Goal: Obtain resource: Obtain resource

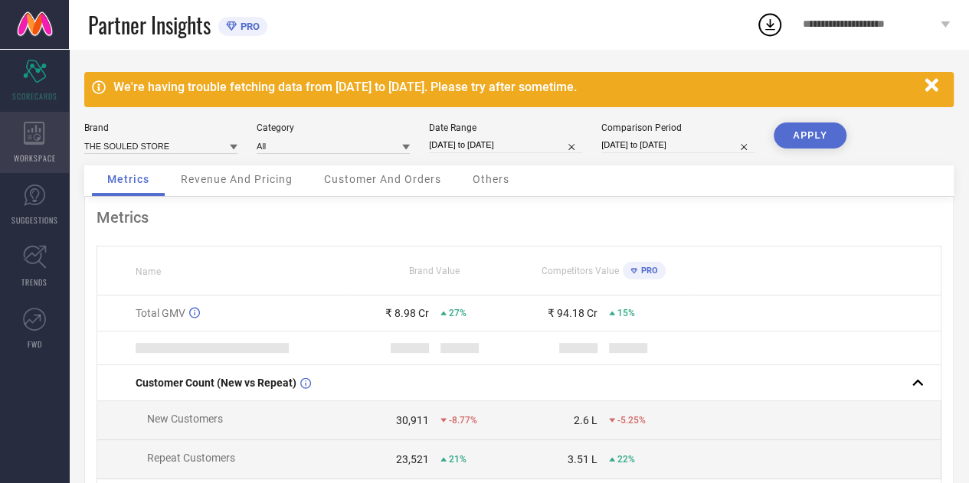
click at [43, 117] on div "WORKSPACE" at bounding box center [34, 142] width 69 height 61
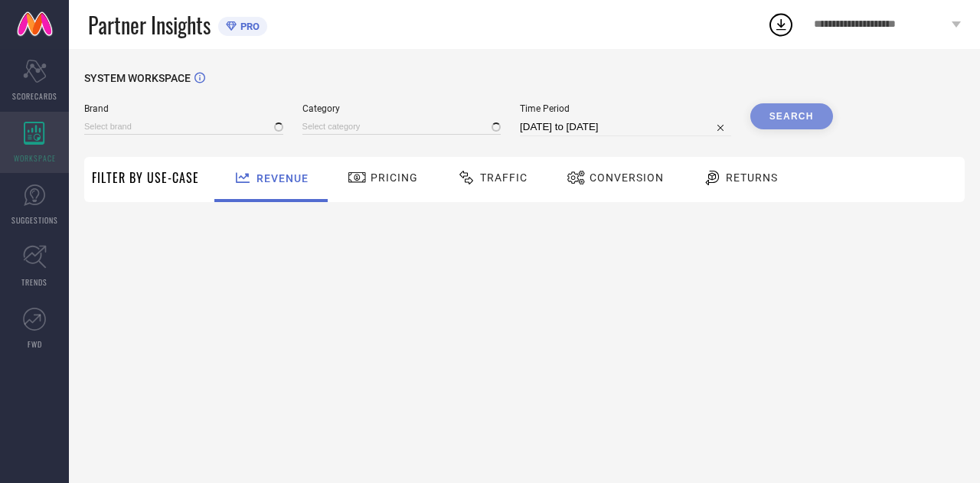
type input "THE SOULED STORE"
type input "All"
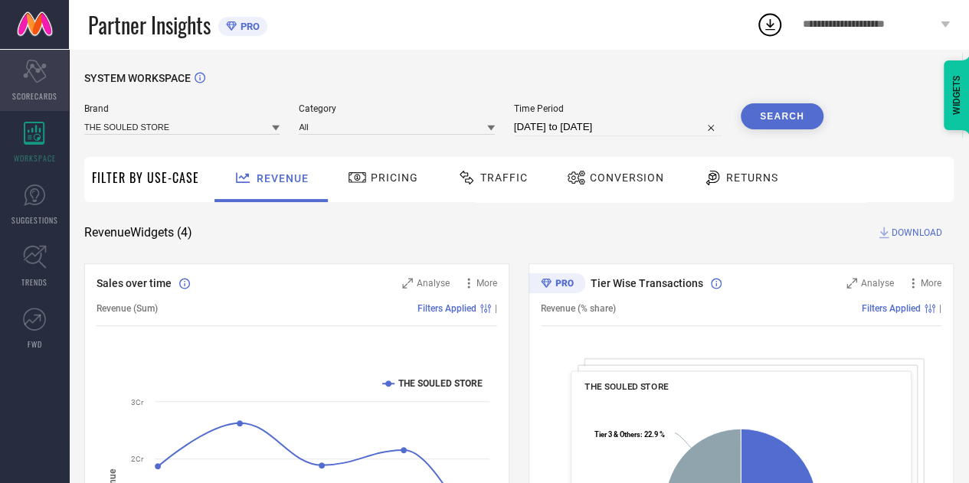
click at [9, 73] on div "Scorecard SCORECARDS" at bounding box center [34, 80] width 69 height 61
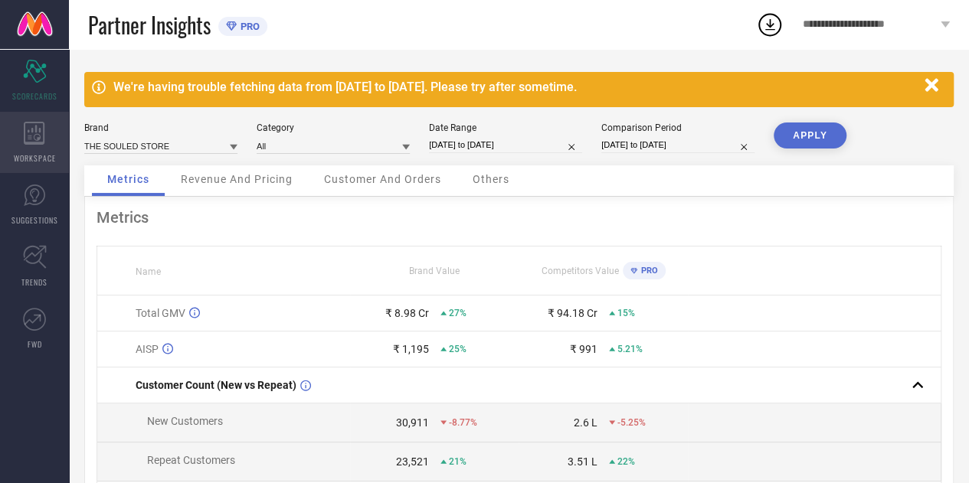
click at [23, 117] on div "WORKSPACE" at bounding box center [34, 142] width 69 height 61
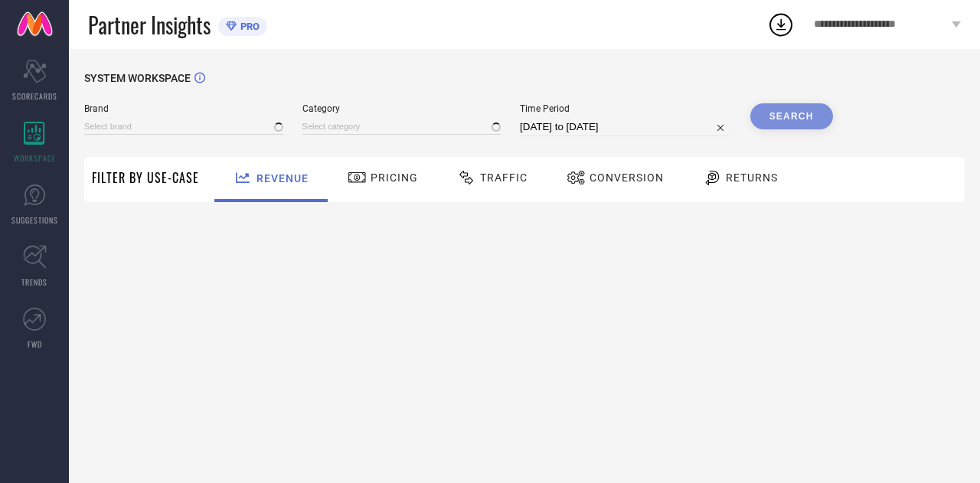
type input "THE SOULED STORE"
type input "All"
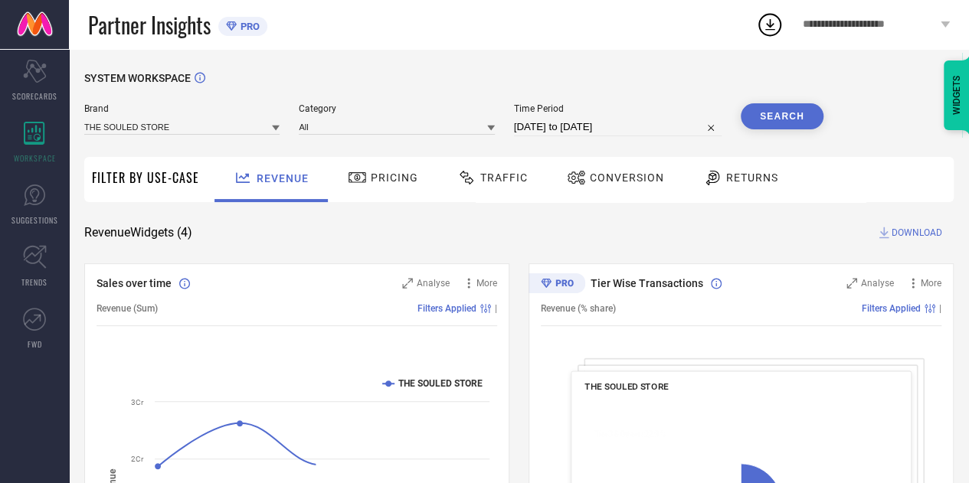
click at [470, 183] on icon at bounding box center [466, 177] width 19 height 18
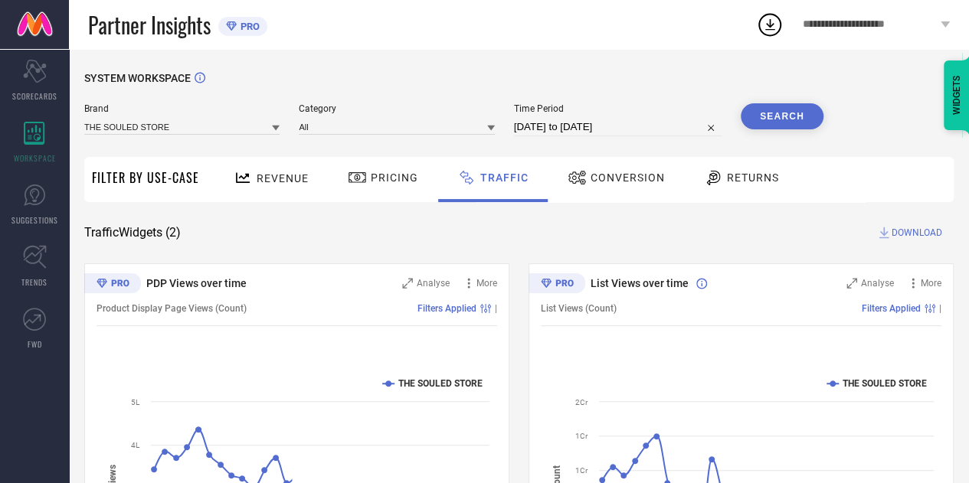
select select "6"
select select "2025"
select select "7"
select select "2025"
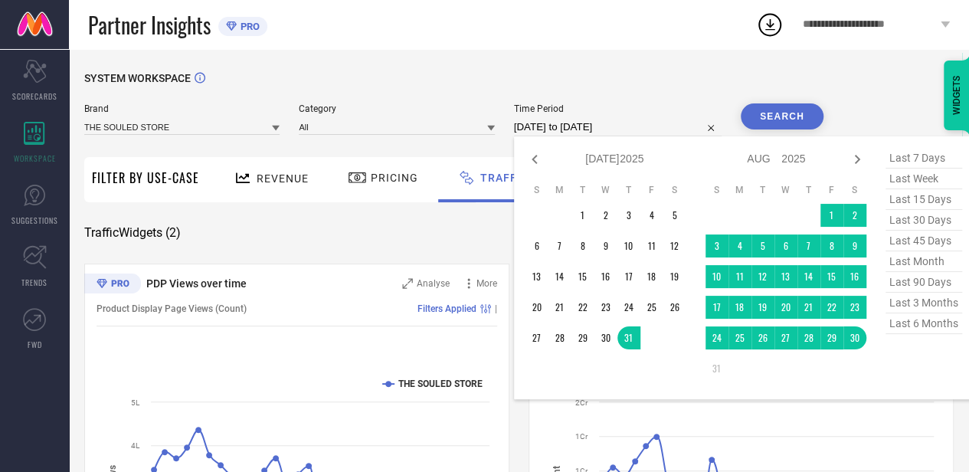
click at [654, 126] on input "[DATE] to [DATE]" at bounding box center [617, 127] width 207 height 18
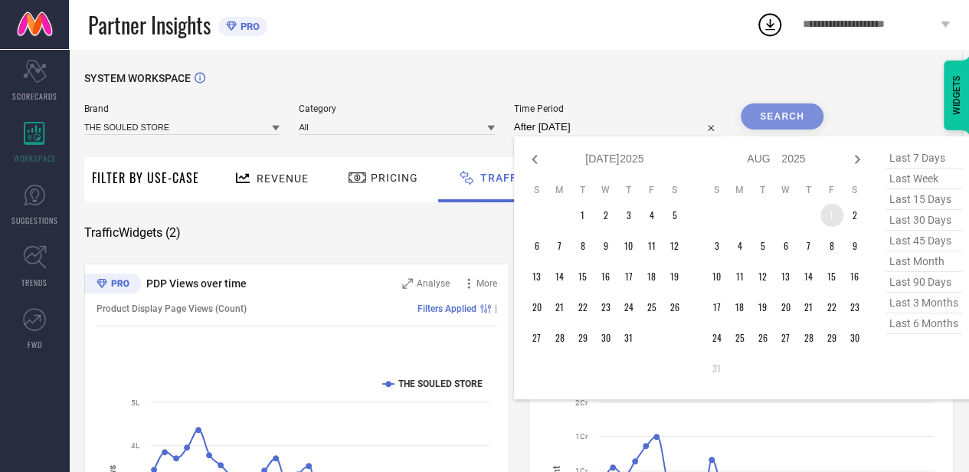
click at [823, 216] on td "1" at bounding box center [831, 215] width 23 height 23
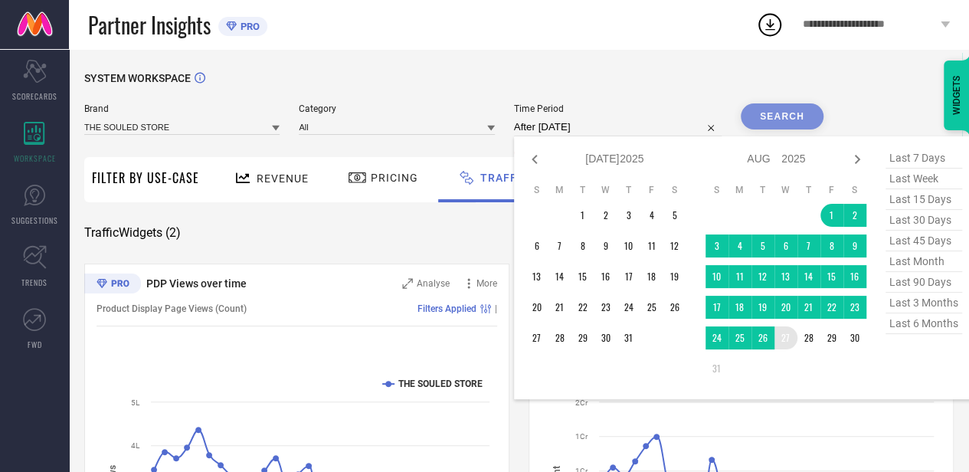
type input "[DATE] to [DATE]"
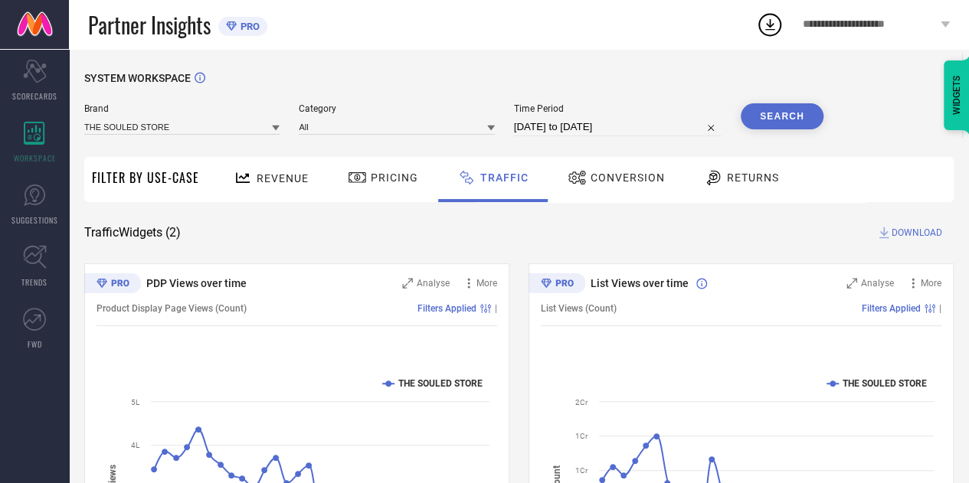
click at [783, 124] on button "Search" at bounding box center [781, 116] width 83 height 26
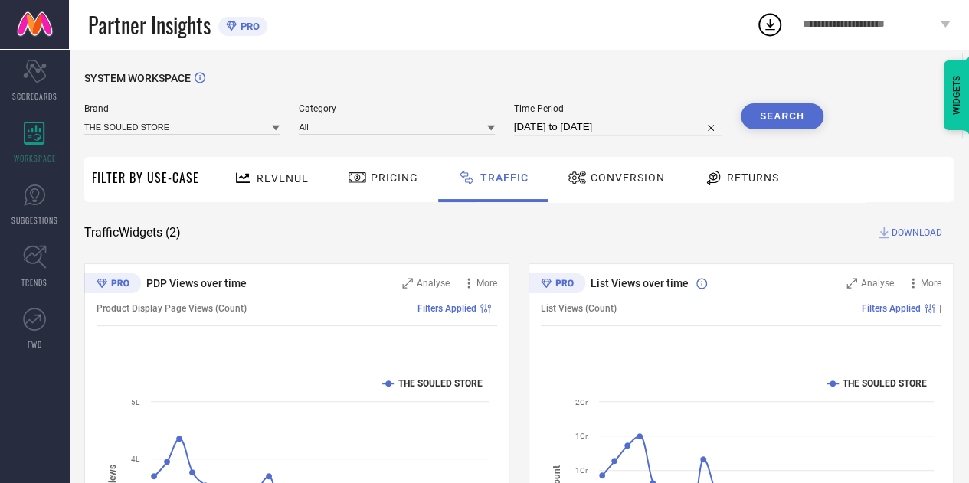
click at [916, 234] on span "DOWNLOAD" at bounding box center [916, 232] width 51 height 15
click at [764, 22] on icon at bounding box center [770, 25] width 28 height 28
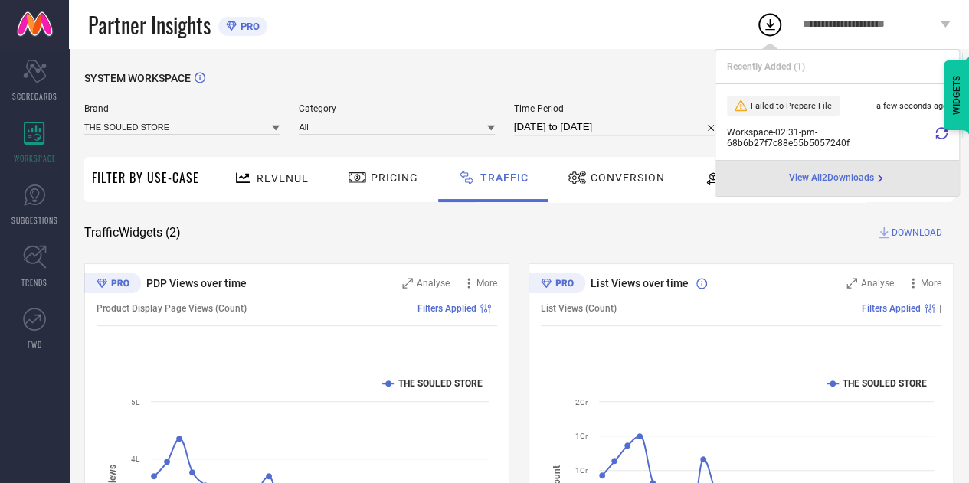
click at [940, 136] on icon at bounding box center [941, 133] width 12 height 12
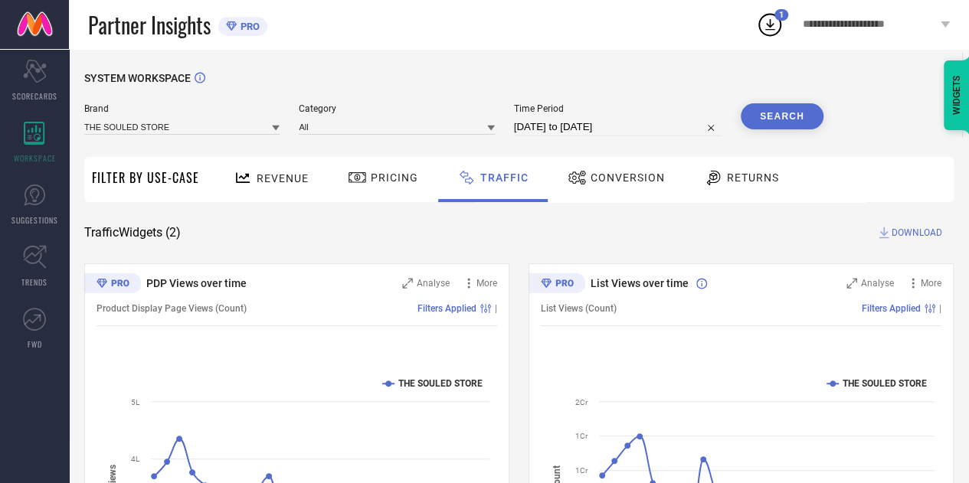
click at [776, 16] on div "1" at bounding box center [781, 14] width 14 height 11
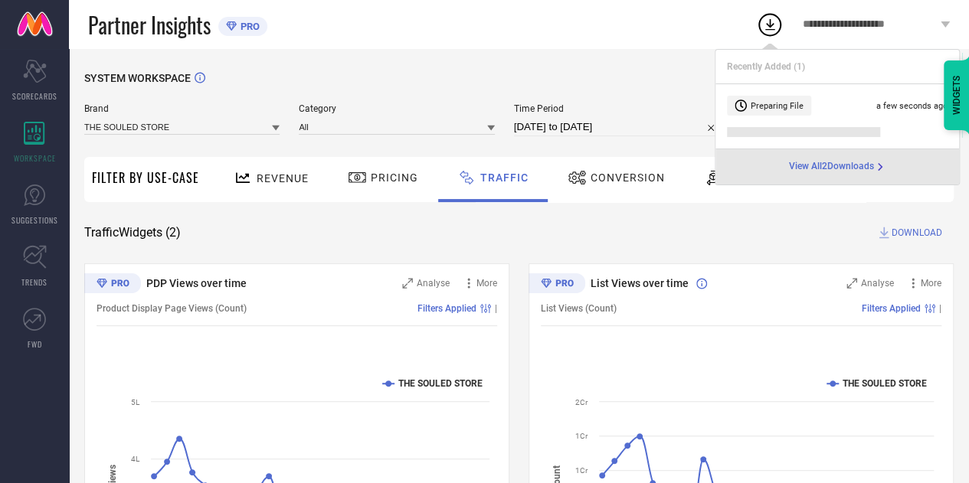
click at [824, 160] on div "View All 2 Downloads" at bounding box center [836, 166] width 243 height 35
click at [824, 166] on span "View All 2 Downloads" at bounding box center [831, 167] width 85 height 12
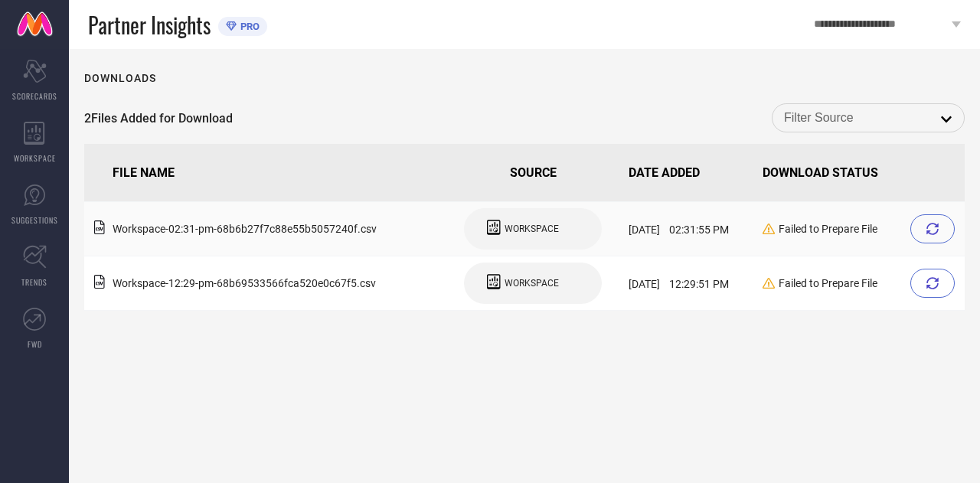
click at [933, 232] on icon at bounding box center [932, 229] width 12 height 12
click at [911, 226] on div at bounding box center [932, 228] width 44 height 29
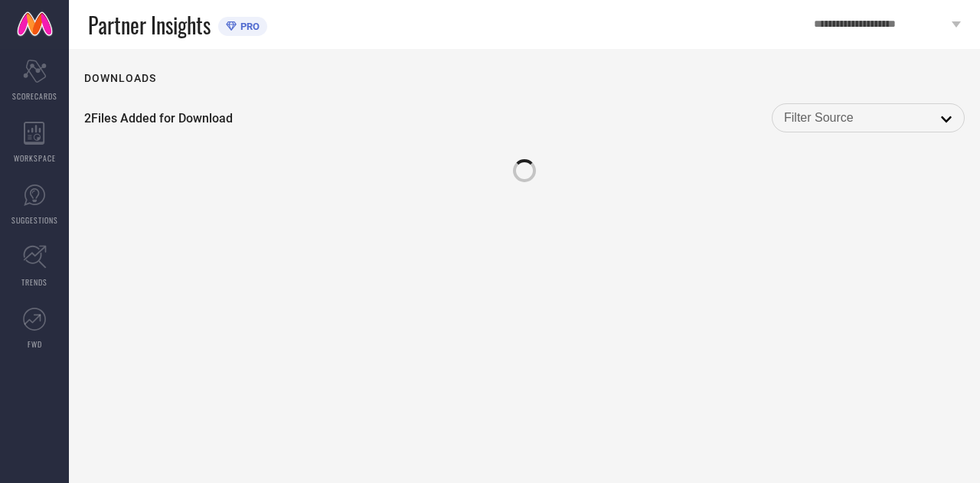
click at [922, 227] on div "Downloads 2 Files Added for Download open" at bounding box center [524, 266] width 911 height 434
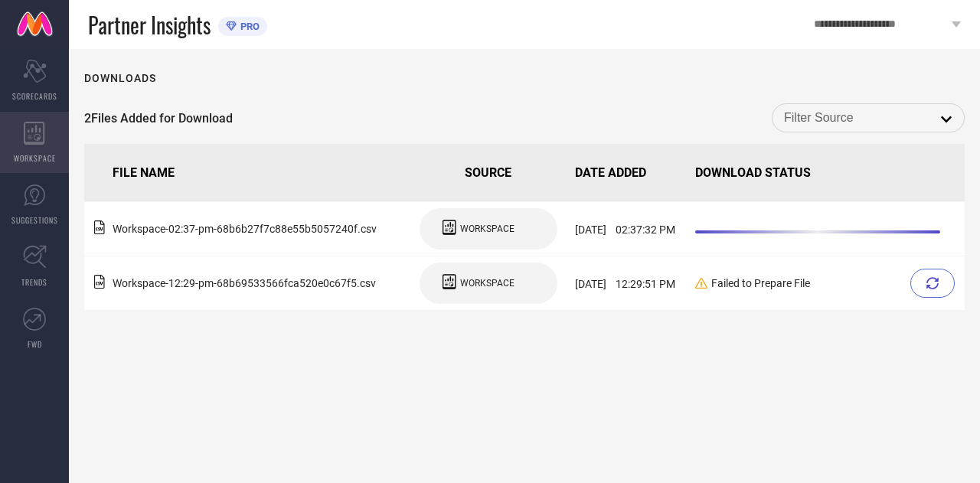
click at [31, 151] on div "WORKSPACE" at bounding box center [34, 142] width 69 height 61
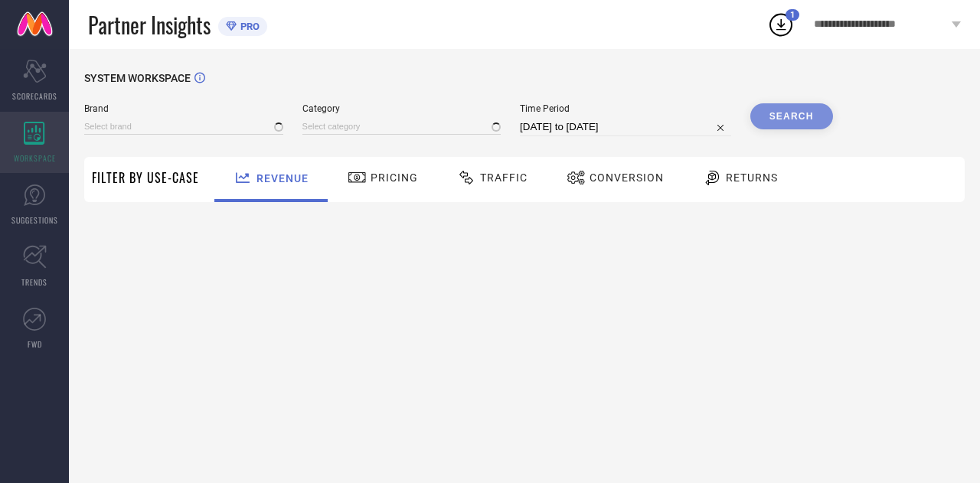
type input "THE SOULED STORE"
type input "All"
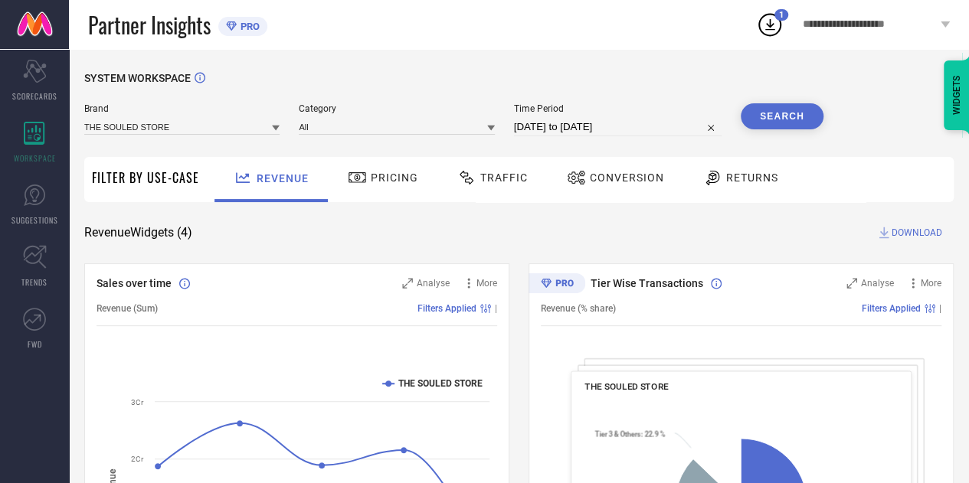
click at [529, 180] on div "Traffic" at bounding box center [492, 179] width 109 height 45
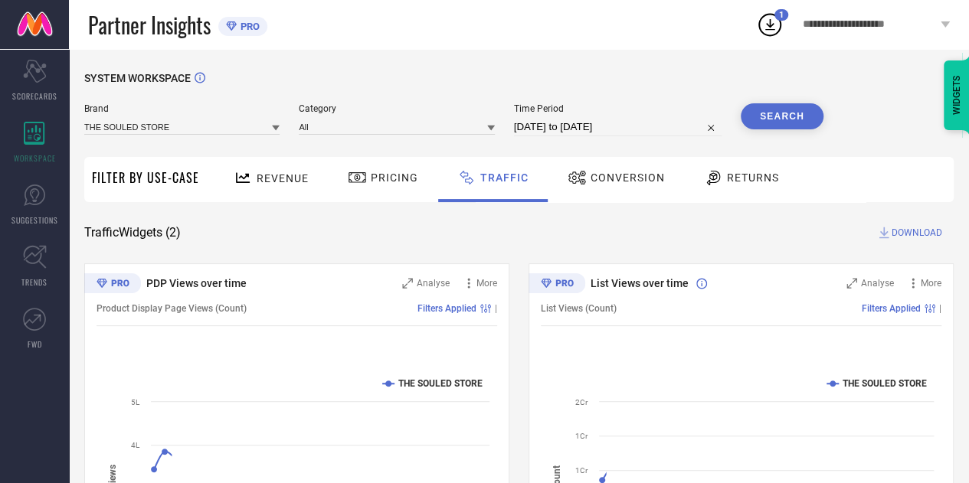
click at [529, 180] on div "Traffic" at bounding box center [492, 179] width 109 height 45
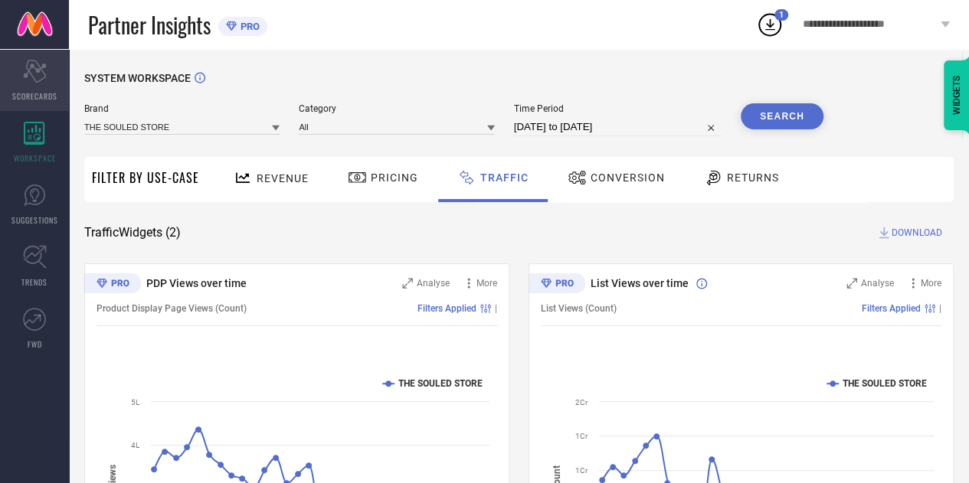
click at [26, 103] on div "Scorecard SCORECARDS" at bounding box center [34, 80] width 69 height 61
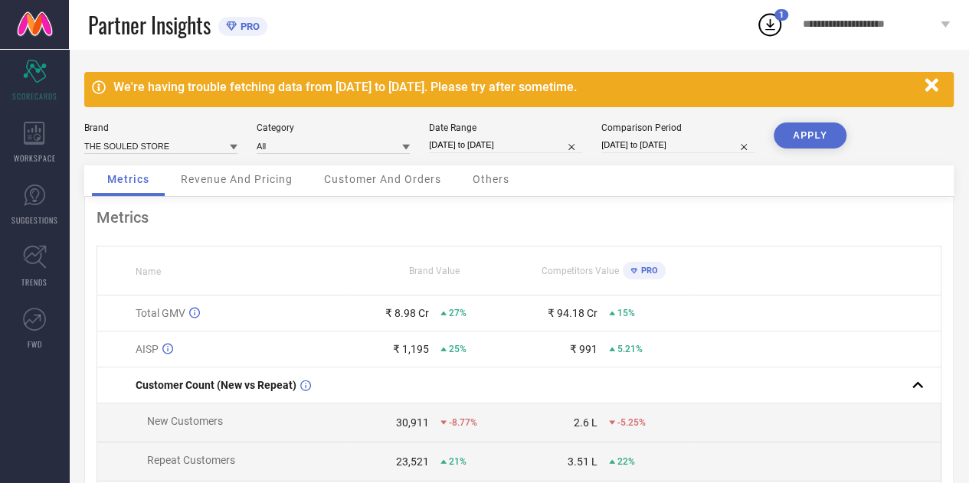
click at [783, 32] on div "**********" at bounding box center [875, 24] width 185 height 49
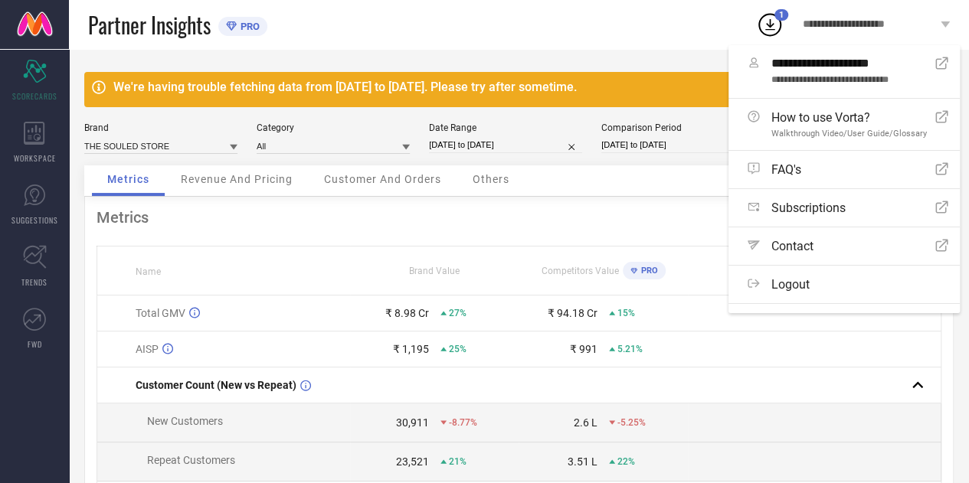
click at [770, 25] on icon at bounding box center [770, 25] width 28 height 28
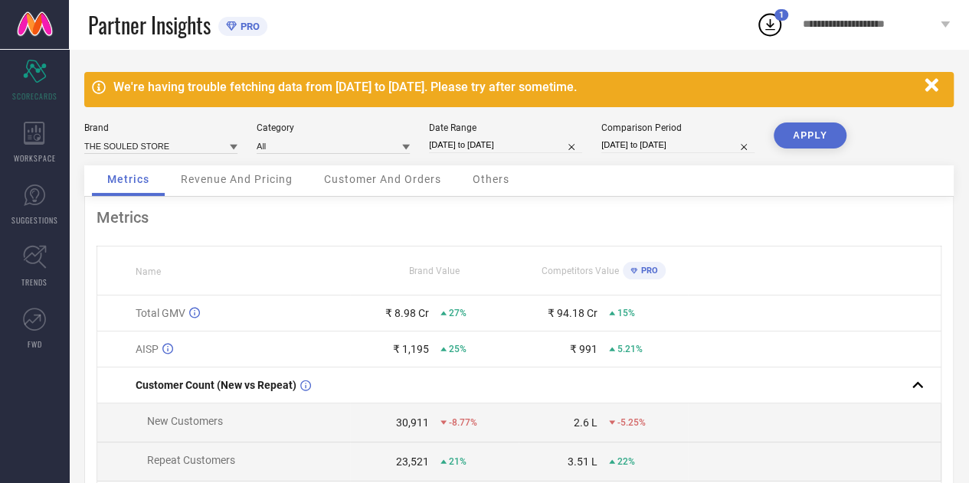
click at [772, 25] on icon at bounding box center [770, 24] width 10 height 11
drag, startPoint x: 579, startPoint y: 55, endPoint x: 935, endPoint y: 79, distance: 356.8
click at [935, 79] on div "We're having trouble fetching data from [DATE] to [DATE]. Please try after some…" at bounding box center [519, 368] width 900 height 639
click at [935, 79] on icon "button" at bounding box center [930, 84] width 13 height 13
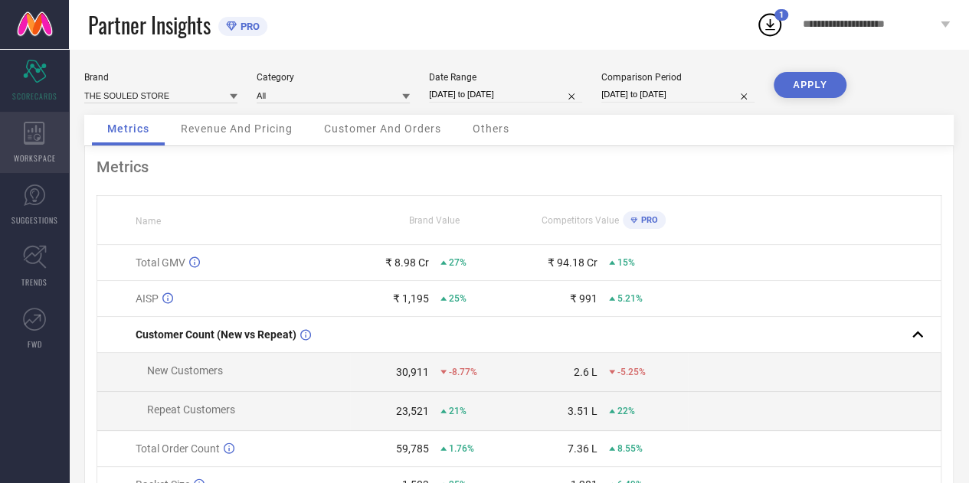
click at [31, 123] on icon at bounding box center [34, 133] width 21 height 23
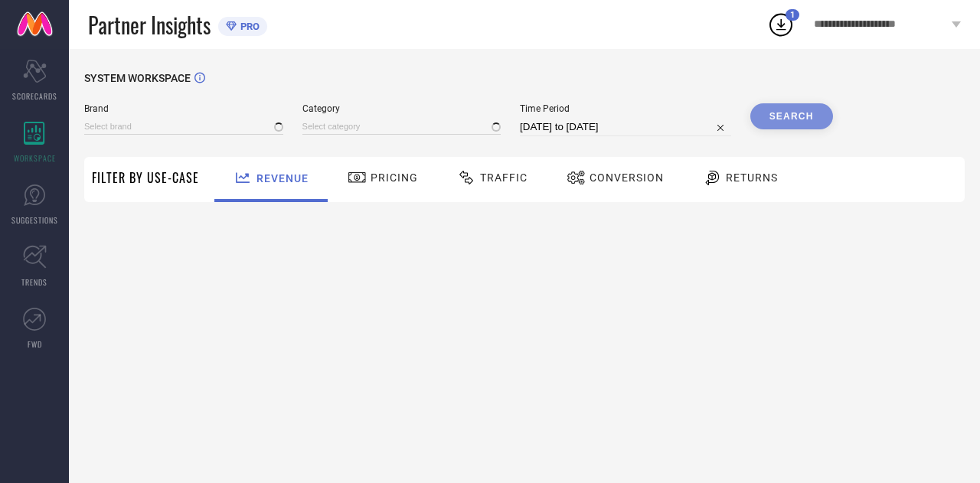
type input "THE SOULED STORE"
type input "All"
